Goal: Task Accomplishment & Management: Use online tool/utility

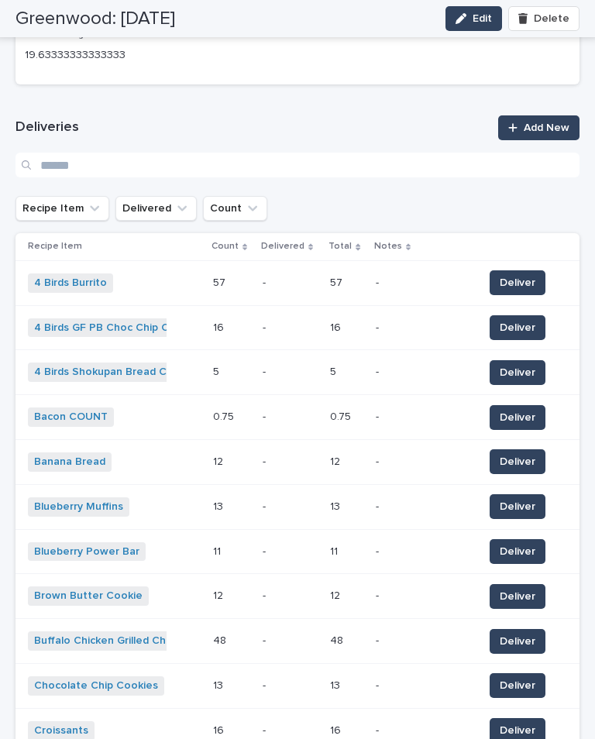
scroll to position [750, 0]
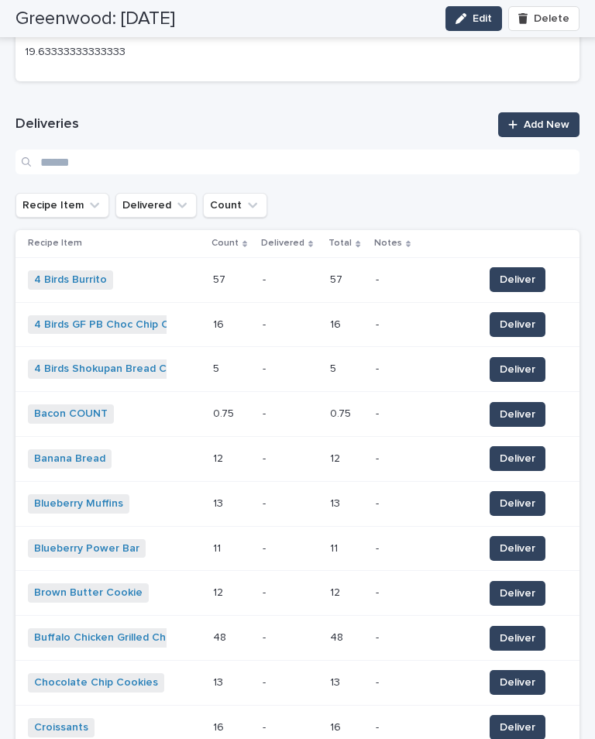
click at [527, 406] on span "Deliver" at bounding box center [517, 413] width 36 height 15
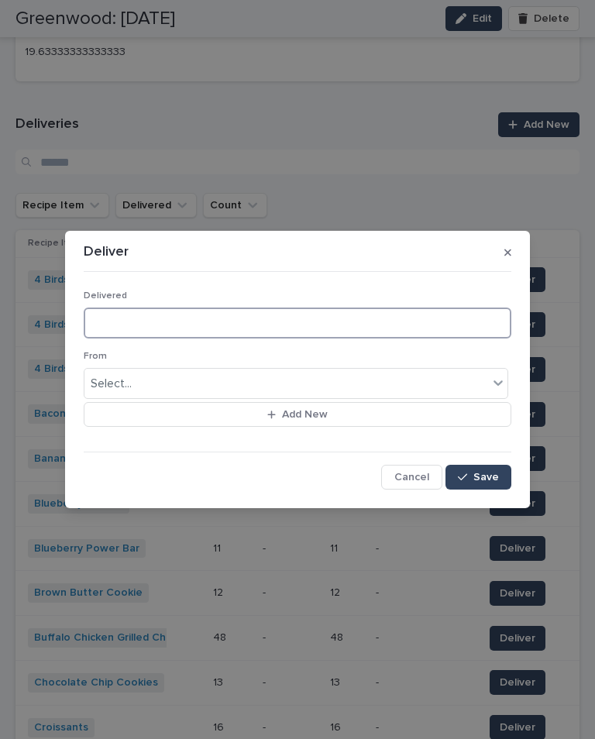
click at [135, 321] on input at bounding box center [297, 322] width 427 height 31
type input "*"
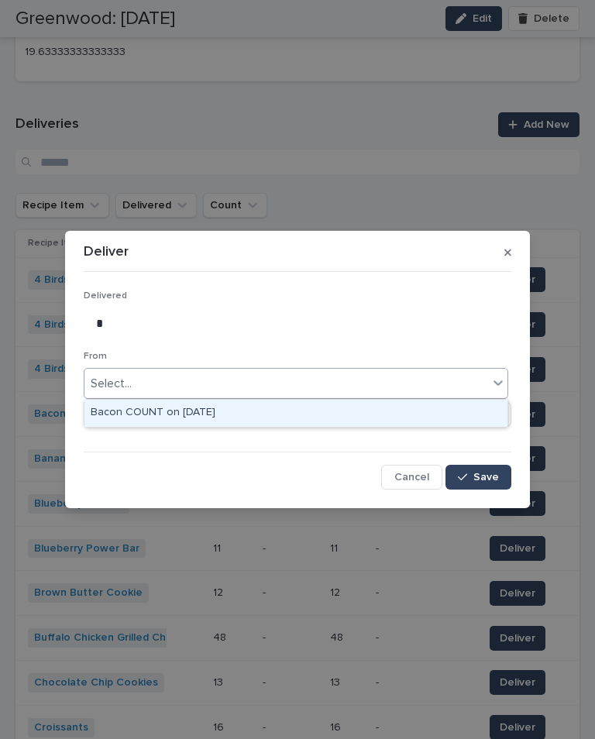
click at [203, 400] on div "Bacon COUNT on [DATE]" at bounding box center [295, 413] width 423 height 27
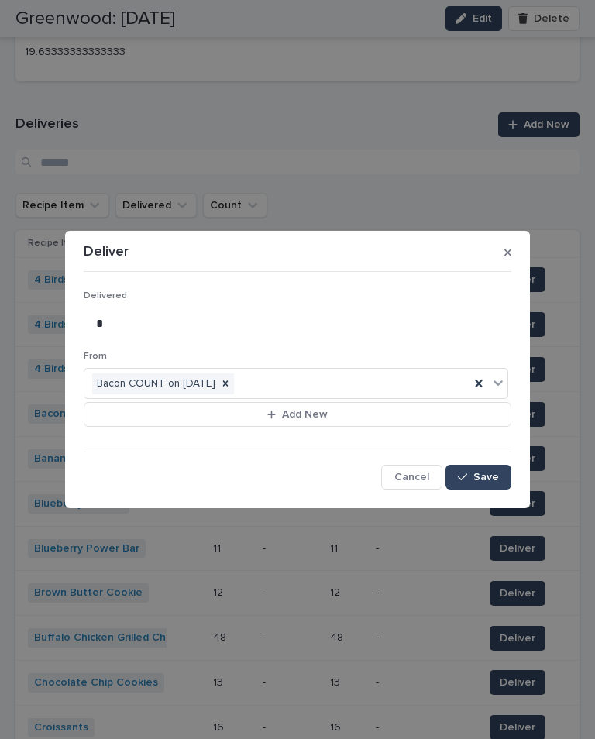
click at [492, 485] on button "Save" at bounding box center [478, 477] width 66 height 25
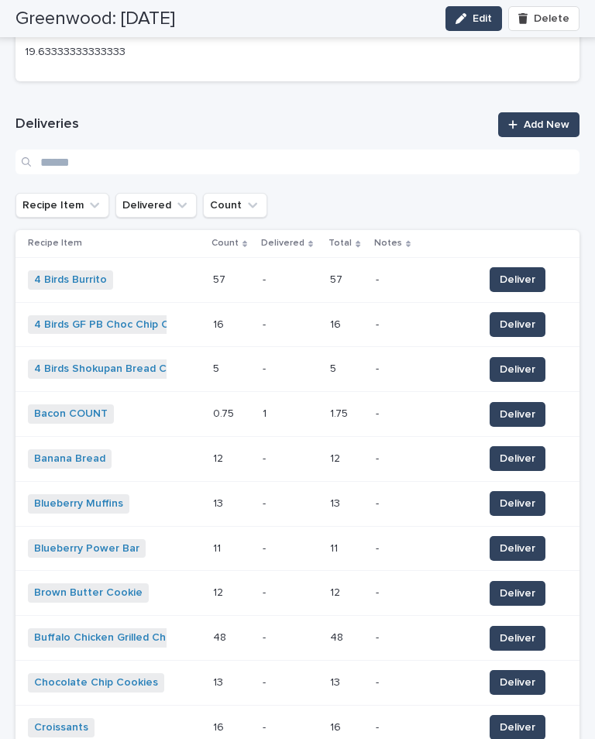
click at [511, 585] on span "Deliver" at bounding box center [517, 592] width 36 height 15
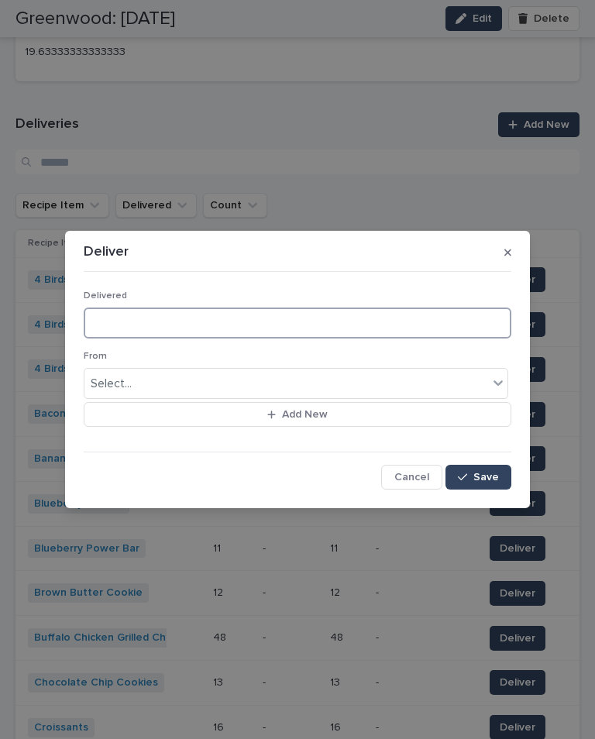
click at [194, 330] on input at bounding box center [297, 322] width 427 height 31
type input "*"
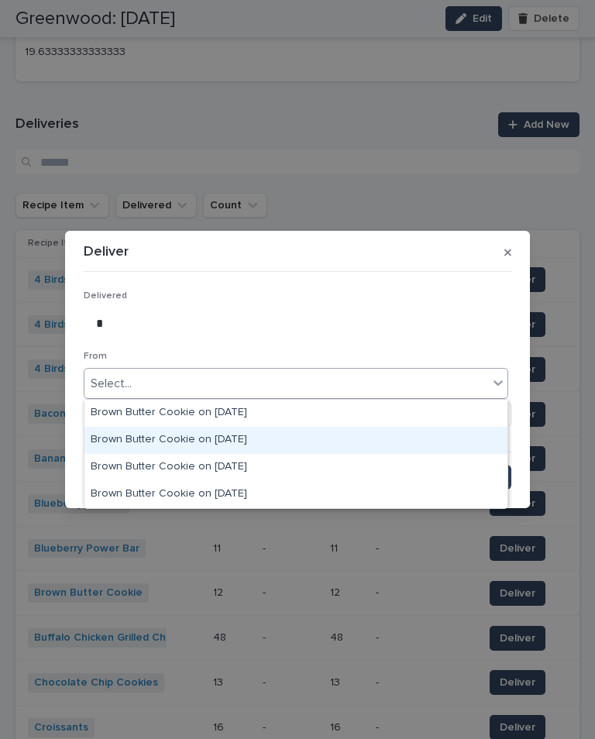
click at [242, 427] on div "Brown Butter Cookie on [DATE]" at bounding box center [295, 440] width 423 height 27
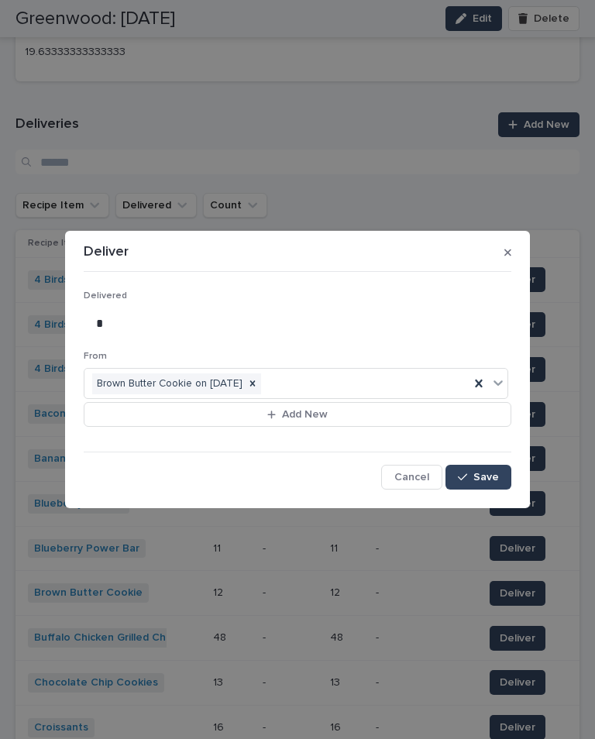
click at [493, 477] on span "Save" at bounding box center [486, 477] width 26 height 11
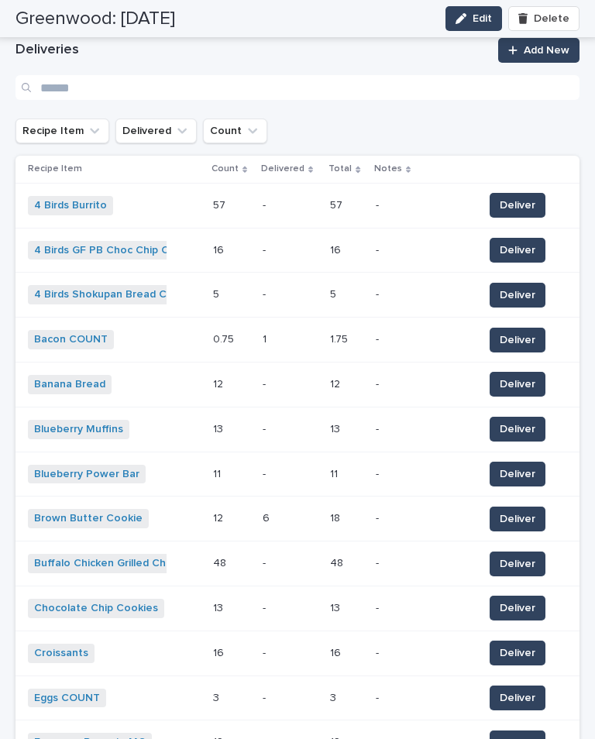
scroll to position [828, 0]
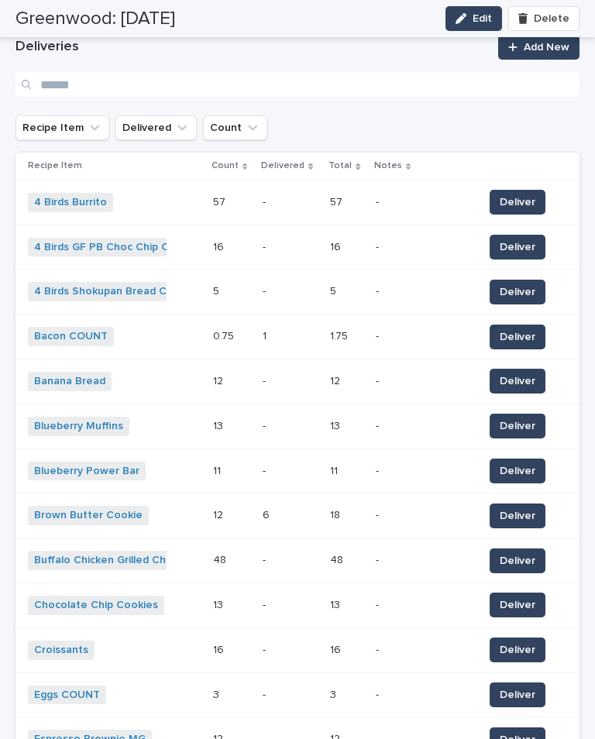
click at [523, 597] on span "Deliver" at bounding box center [517, 604] width 36 height 15
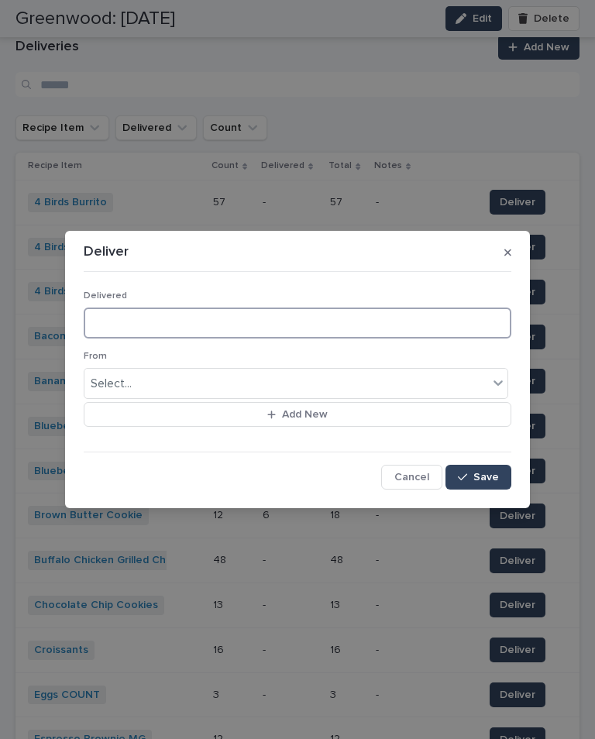
click at [252, 321] on input at bounding box center [297, 322] width 427 height 31
type input "*"
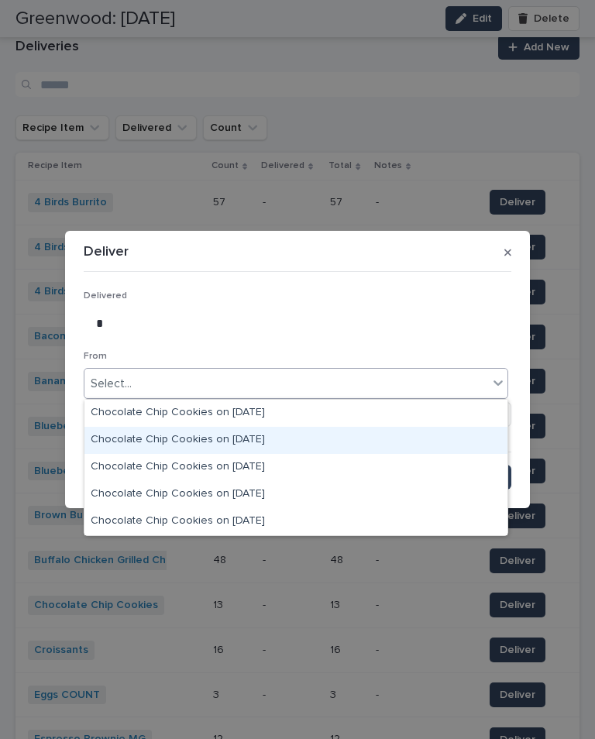
click at [257, 427] on div "Chocolate Chip Cookies on [DATE]" at bounding box center [295, 440] width 423 height 27
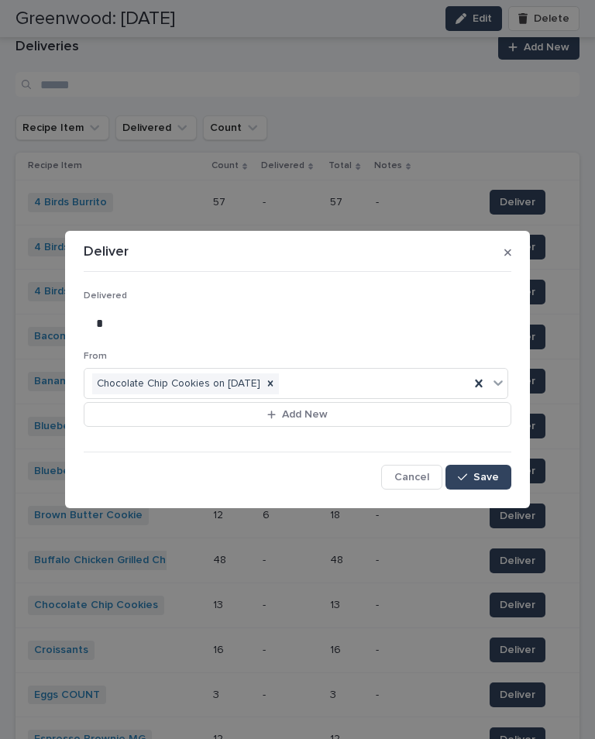
click at [483, 479] on span "Save" at bounding box center [486, 477] width 26 height 11
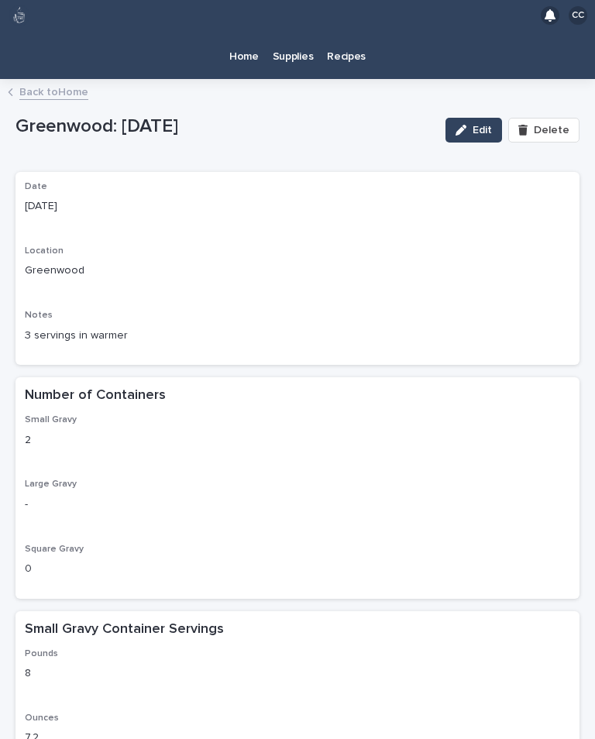
scroll to position [0, 0]
click at [345, 31] on p "Recipes" at bounding box center [346, 47] width 39 height 33
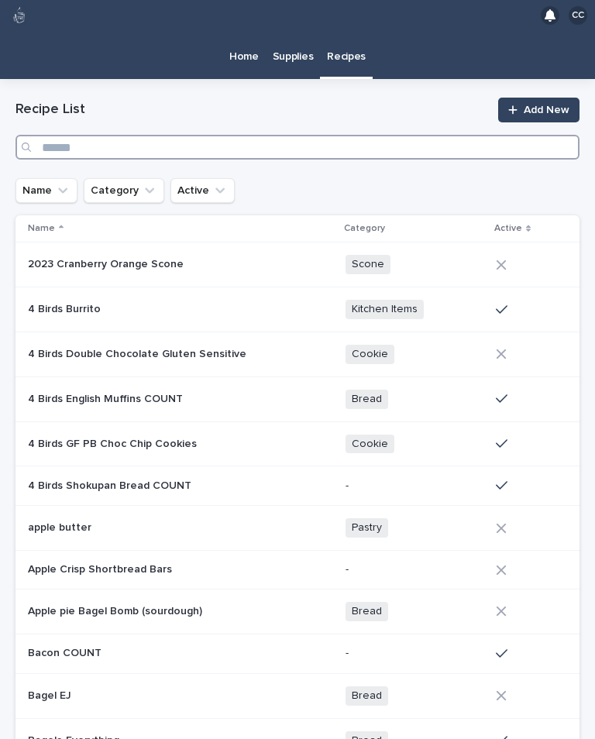
click at [195, 135] on input "Search" at bounding box center [297, 147] width 564 height 25
type input "**"
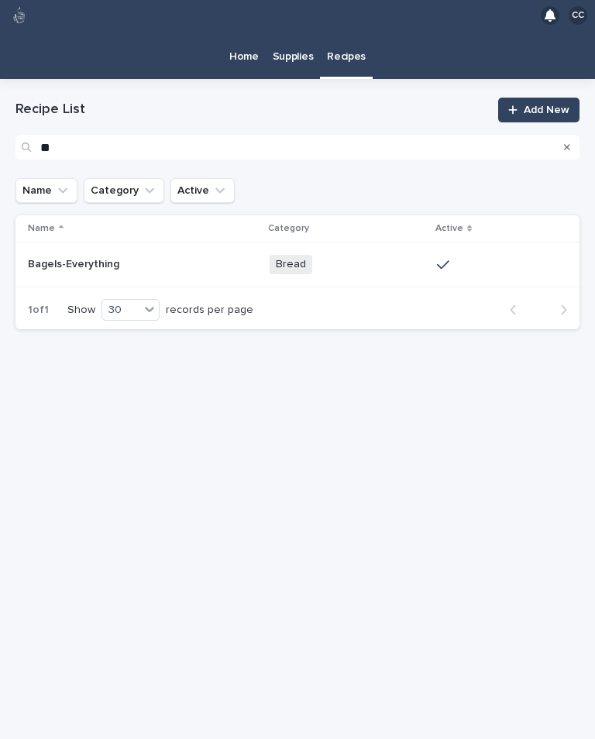
click at [171, 258] on p at bounding box center [142, 264] width 229 height 13
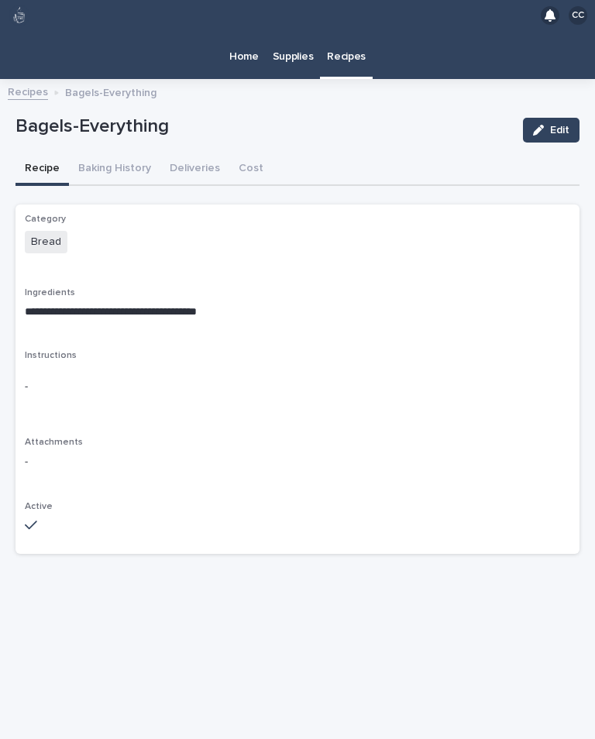
click at [129, 153] on button "Baking History" at bounding box center [114, 169] width 91 height 33
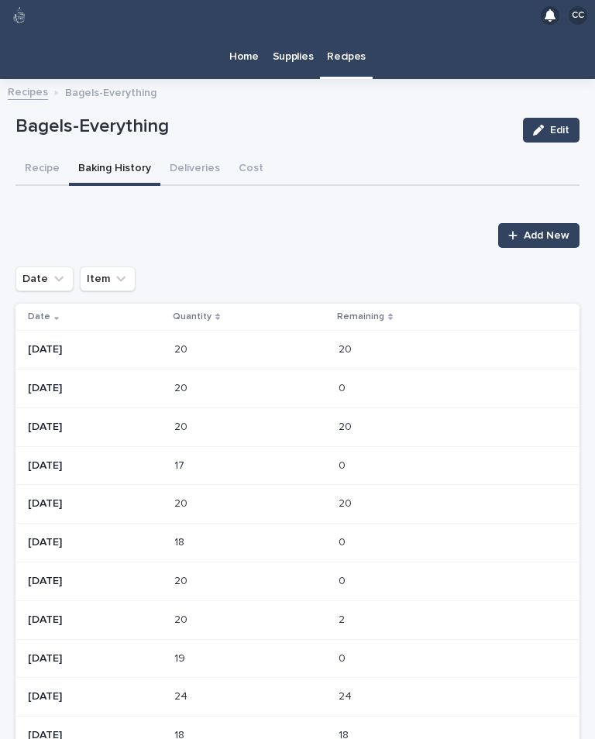
click at [99, 343] on p "[DATE]" at bounding box center [95, 349] width 134 height 13
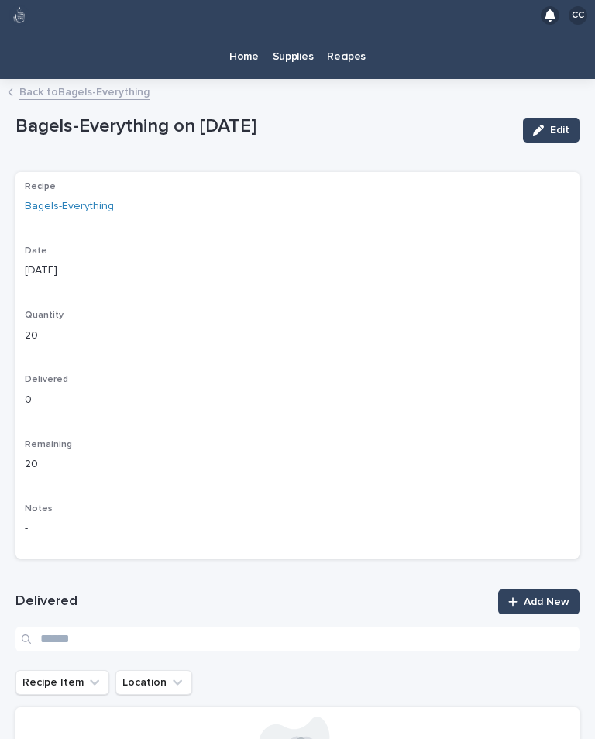
click at [543, 125] on icon "button" at bounding box center [538, 130] width 11 height 11
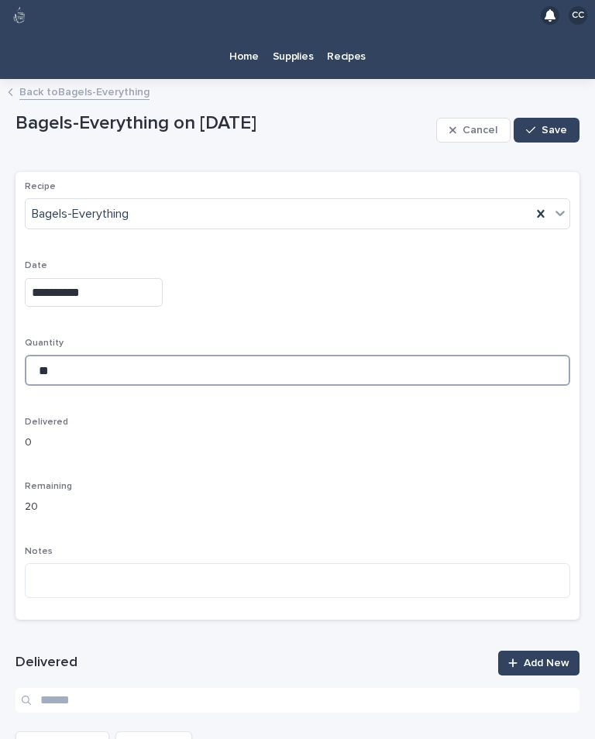
click at [84, 355] on input "**" at bounding box center [297, 370] width 545 height 31
click at [202, 355] on input "**" at bounding box center [297, 370] width 545 height 31
type input "**"
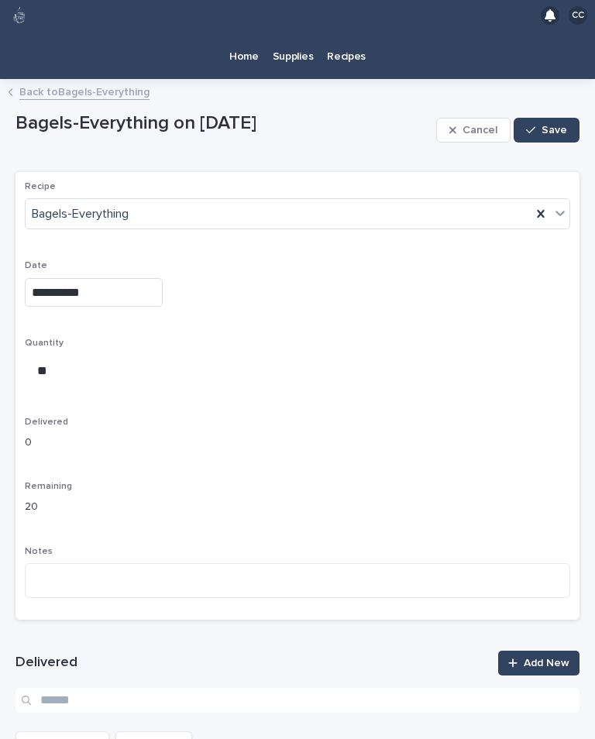
click at [549, 118] on button "Save" at bounding box center [546, 130] width 66 height 25
